Goal: Information Seeking & Learning: Learn about a topic

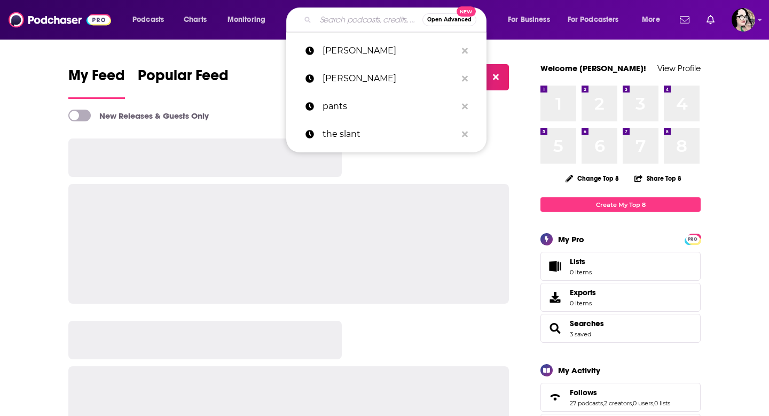
click at [352, 19] on input "Search podcasts, credits, & more..." at bounding box center [369, 19] width 107 height 17
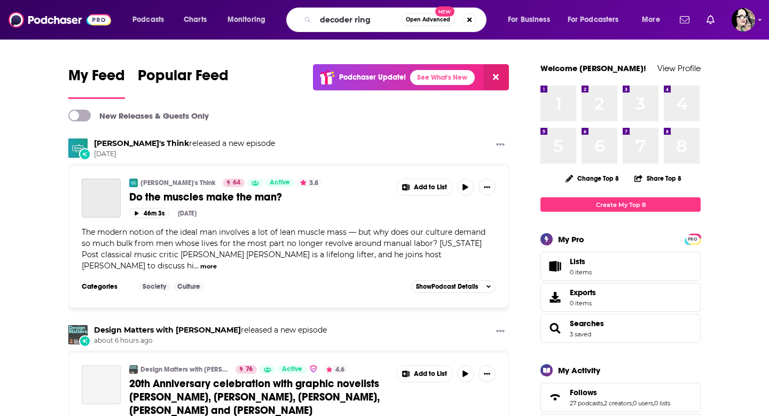
type input "decoder ring"
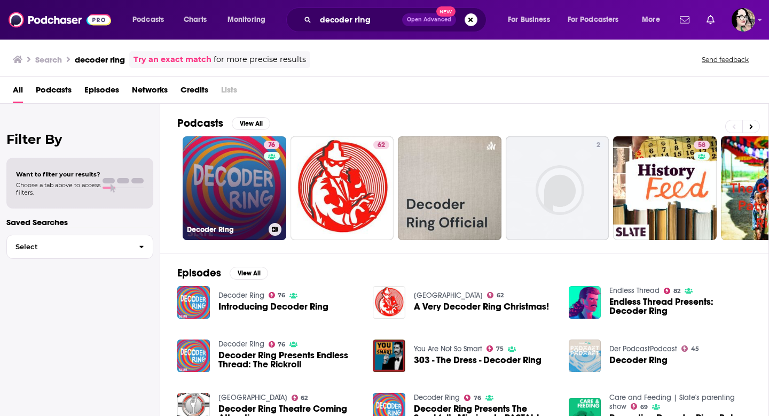
click at [213, 174] on link "76 Decoder Ring" at bounding box center [235, 188] width 104 height 104
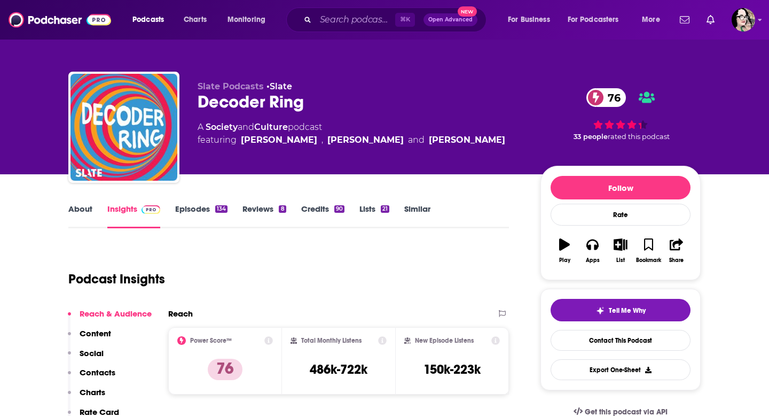
click at [80, 211] on link "About" at bounding box center [80, 216] width 24 height 25
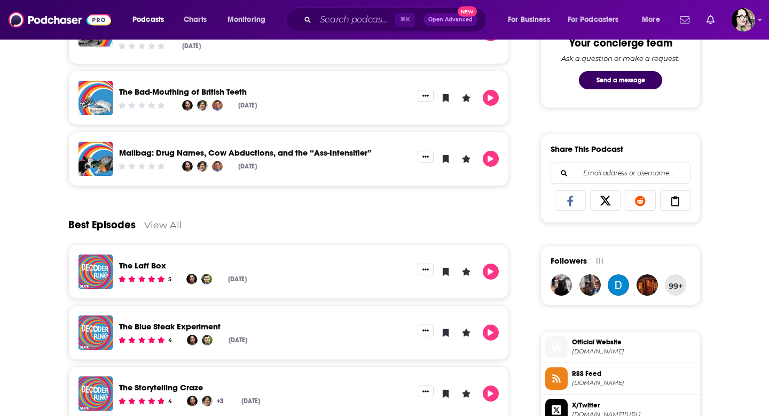
scroll to position [577, 0]
